Goal: Task Accomplishment & Management: Manage account settings

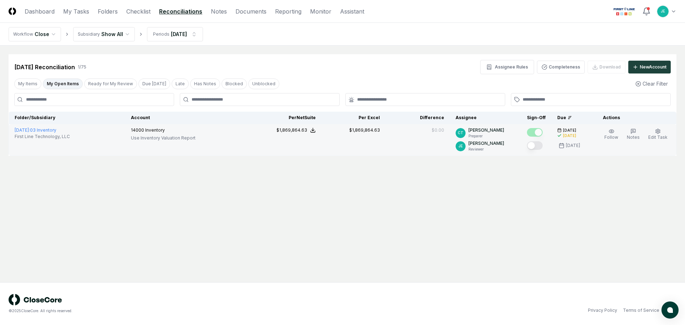
click at [539, 148] on button "Mark complete" at bounding box center [535, 145] width 16 height 9
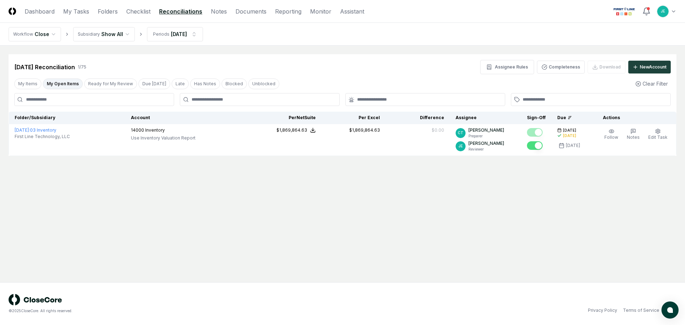
drag, startPoint x: 335, startPoint y: 190, endPoint x: 175, endPoint y: 103, distance: 181.8
click at [331, 189] on main "Cancel Reassign [DATE] Reconciliation 1 / 75 Assignee Rules Completeness Downlo…" at bounding box center [342, 164] width 685 height 236
click at [131, 11] on link "Checklist" at bounding box center [138, 11] width 24 height 9
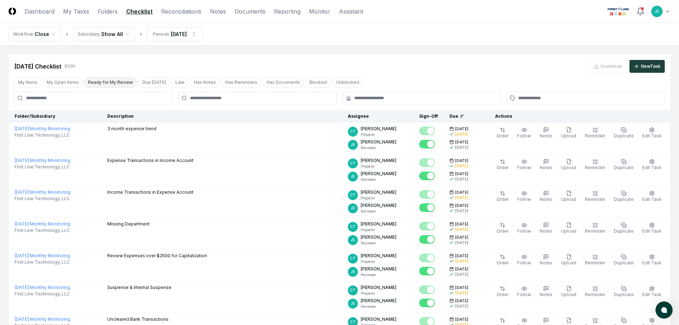
click at [115, 82] on button "Ready for My Review" at bounding box center [110, 82] width 53 height 11
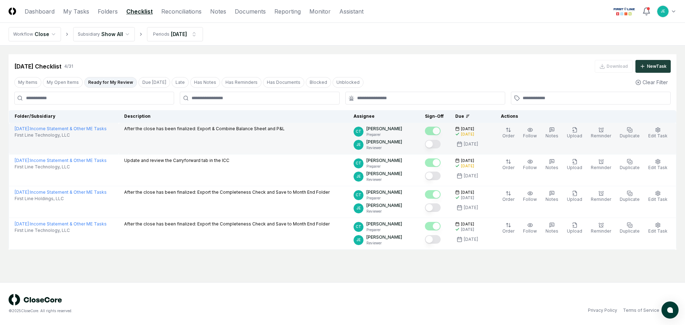
click at [433, 146] on button "Mark complete" at bounding box center [433, 144] width 16 height 9
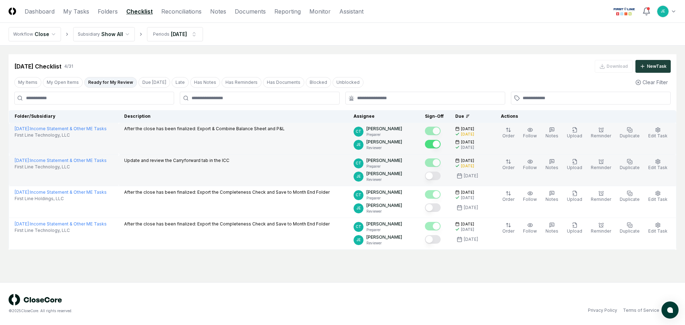
click at [437, 176] on button "Mark complete" at bounding box center [433, 176] width 16 height 9
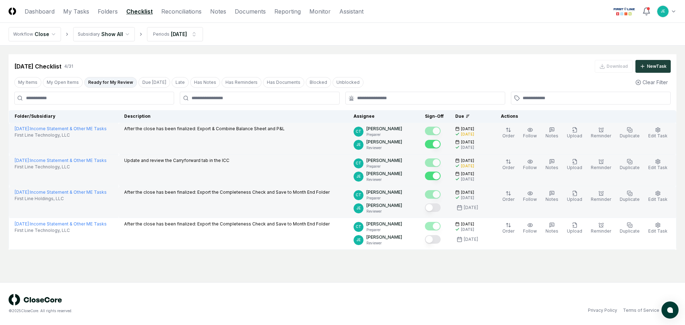
click at [437, 208] on button "Mark complete" at bounding box center [433, 207] width 16 height 9
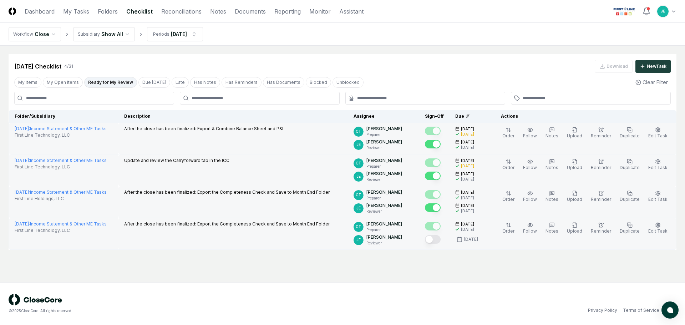
click at [440, 240] on button "Mark complete" at bounding box center [433, 239] width 16 height 9
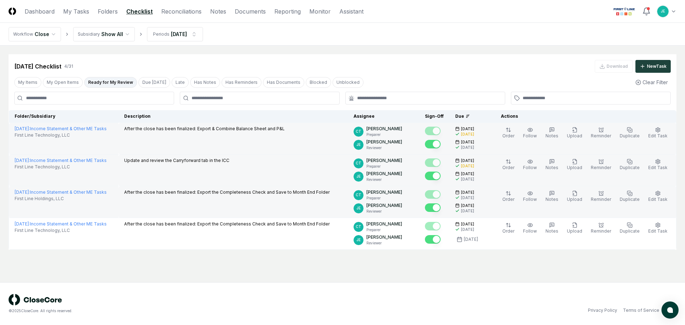
click at [398, 258] on main "Cancel Reassign [DATE] Checklist 4 / 31 Download New Task My Items My Open Item…" at bounding box center [342, 164] width 685 height 236
click at [46, 79] on button "My Open Items" at bounding box center [63, 82] width 40 height 11
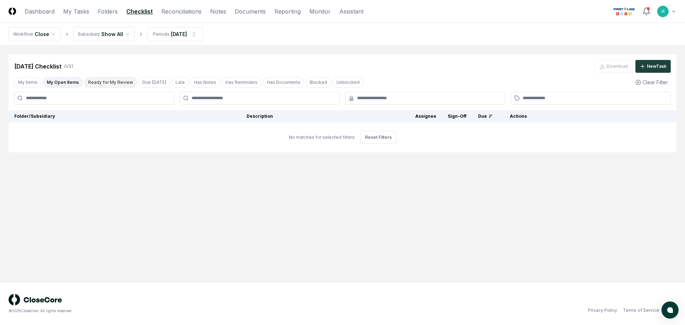
click at [112, 81] on button "Ready for My Review" at bounding box center [110, 82] width 53 height 11
click at [67, 80] on button "My Open Items" at bounding box center [63, 82] width 40 height 11
click at [180, 12] on link "Reconciliations" at bounding box center [181, 11] width 40 height 9
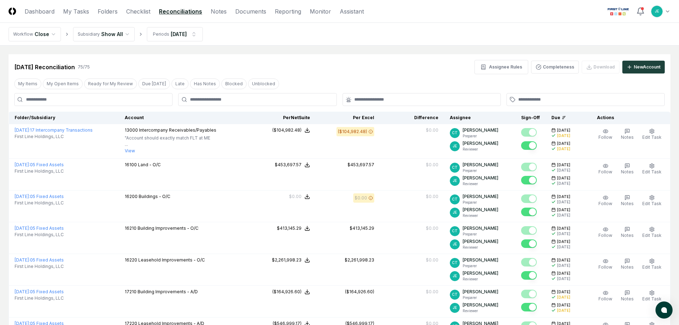
click at [61, 77] on div "My Items My Open Items Ready for My Review Due [DATE] Late Has Notes Blocked Un…" at bounding box center [340, 83] width 662 height 13
click at [54, 86] on button "My Open Items" at bounding box center [63, 83] width 40 height 11
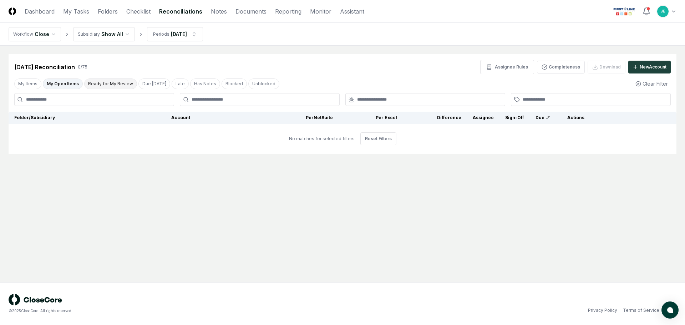
click at [103, 83] on button "Ready for My Review" at bounding box center [110, 83] width 53 height 11
